Goal: Transaction & Acquisition: Purchase product/service

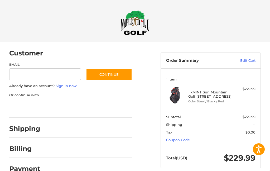
click at [185, 140] on link "Coupon Code" at bounding box center [178, 140] width 24 height 4
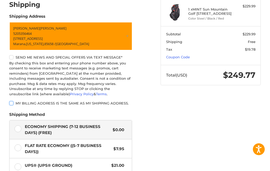
scroll to position [122, 0]
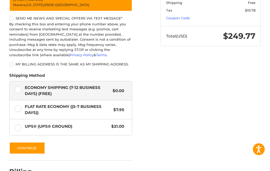
click at [26, 142] on button "Continue" at bounding box center [27, 148] width 36 height 12
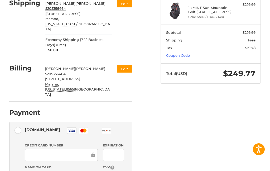
scroll to position [83, 0]
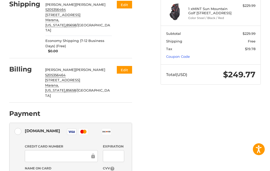
click at [73, 128] on rect at bounding box center [71, 131] width 9 height 6
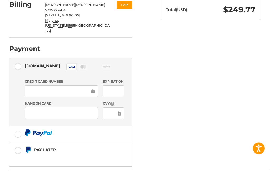
scroll to position [147, 0]
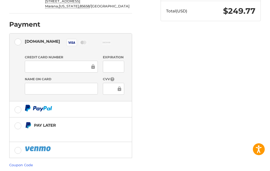
scroll to position [142, 0]
